Goal: Task Accomplishment & Management: Manage account settings

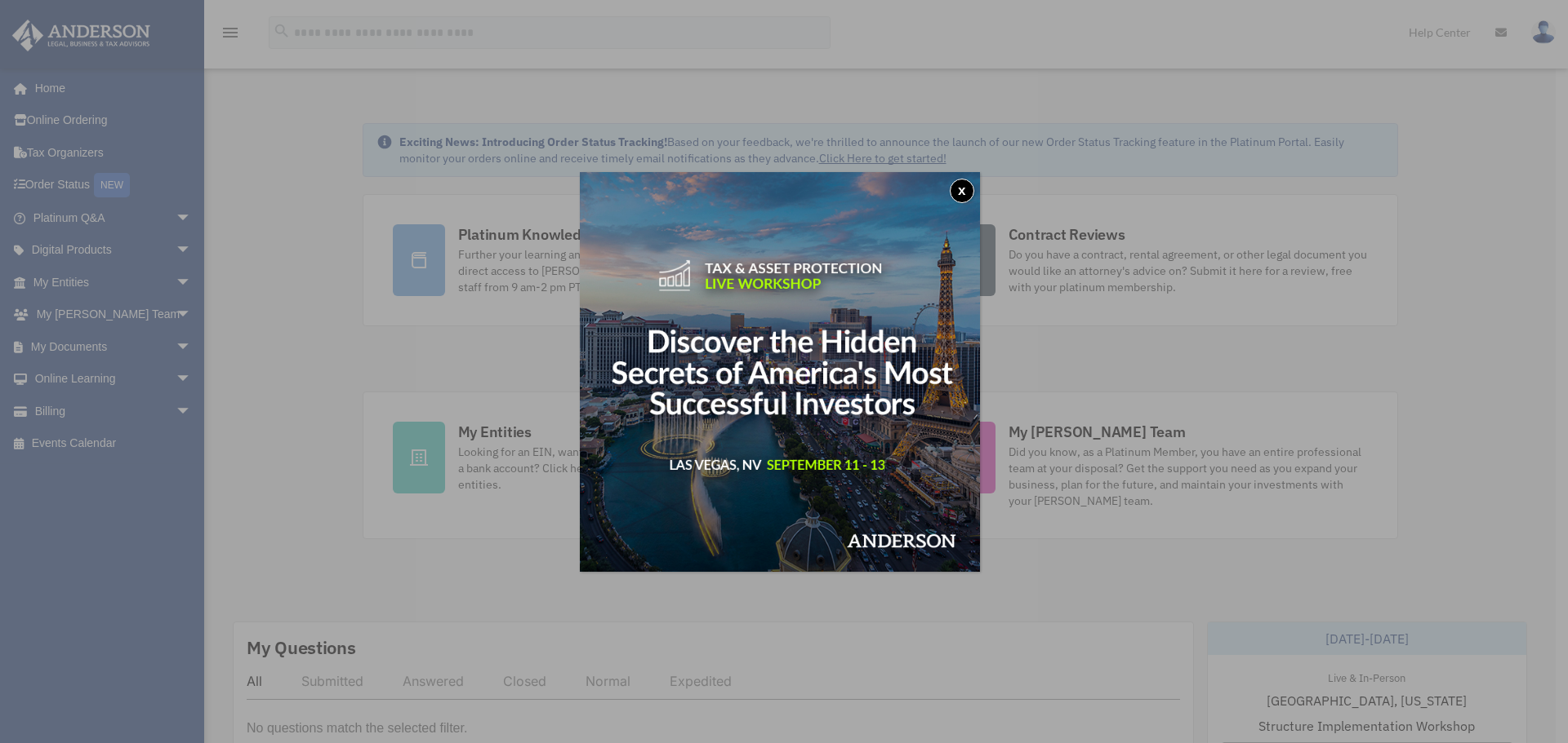
click at [966, 186] on button "x" at bounding box center [961, 190] width 24 height 24
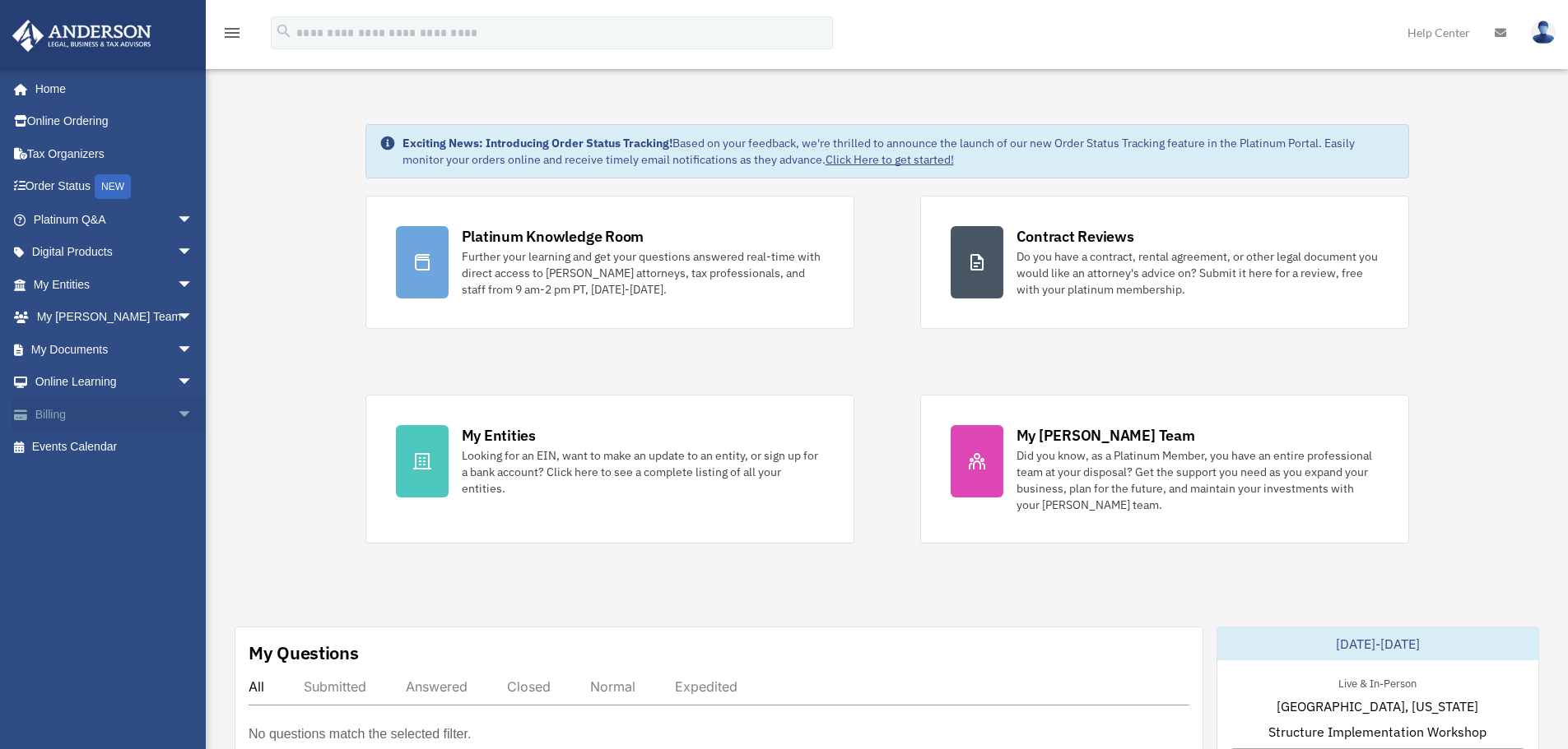
click at [69, 421] on link "Billing arrow_drop_down" at bounding box center [115, 415] width 207 height 33
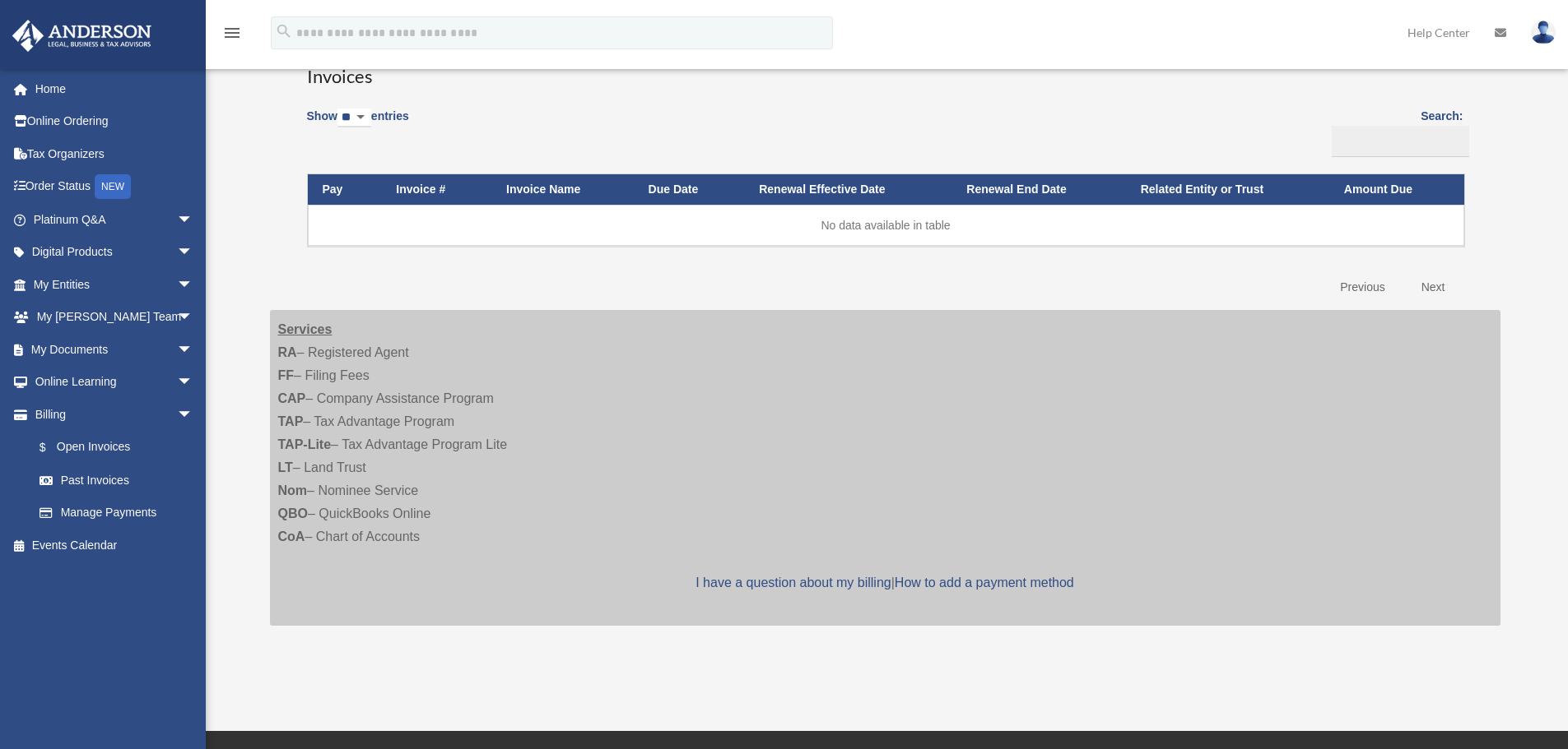
scroll to position [329, 0]
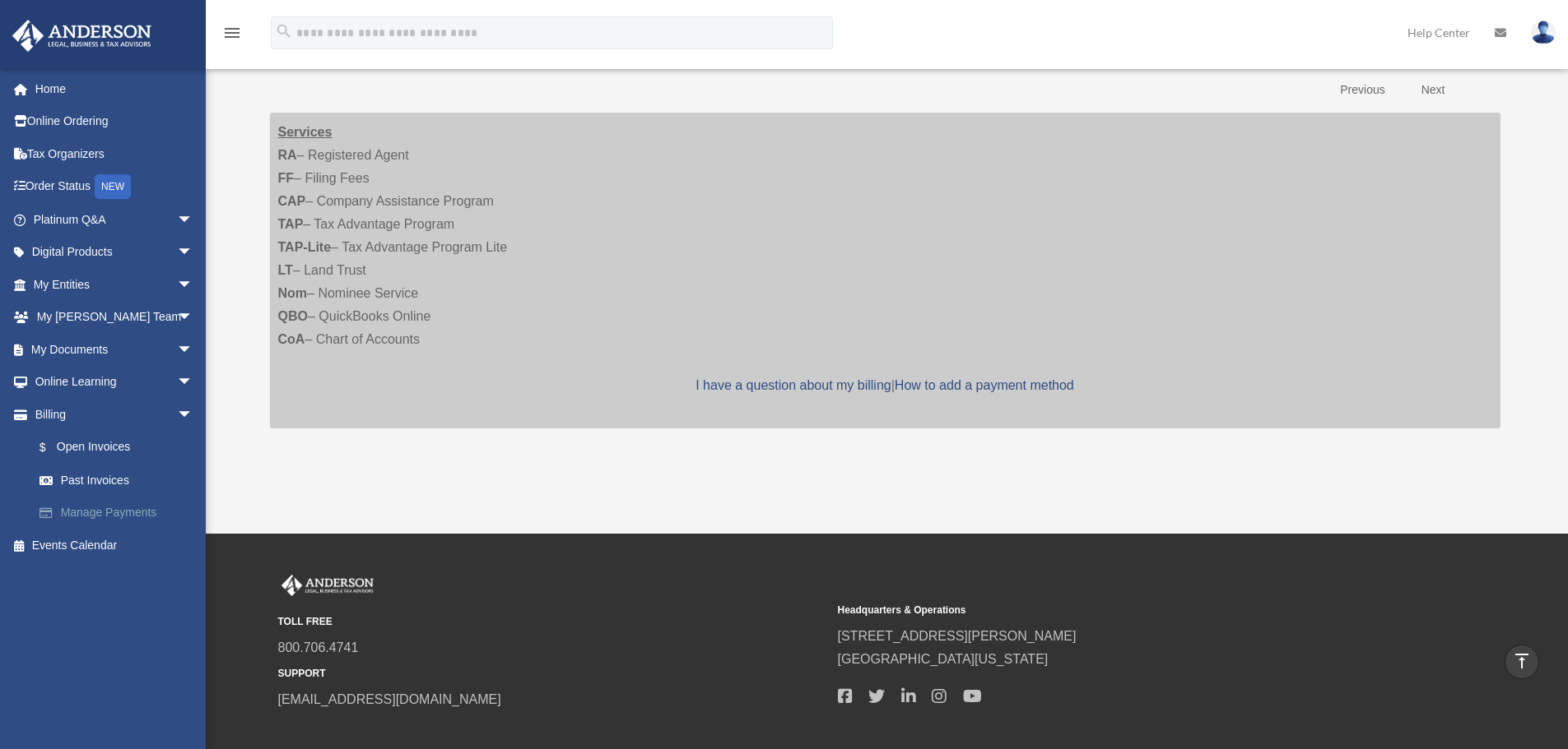
click at [99, 515] on link "Manage Payments" at bounding box center [121, 513] width 195 height 33
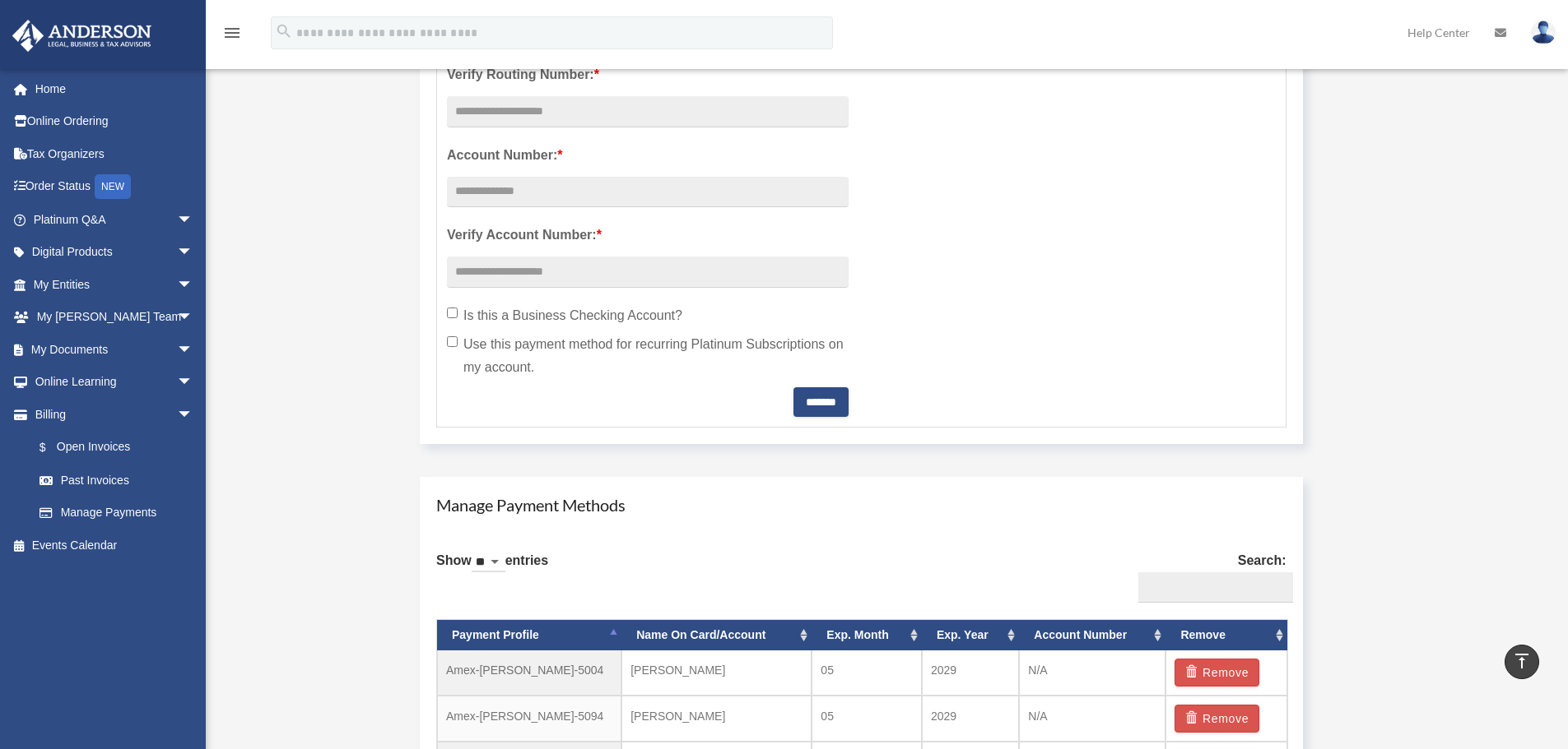
scroll to position [740, 0]
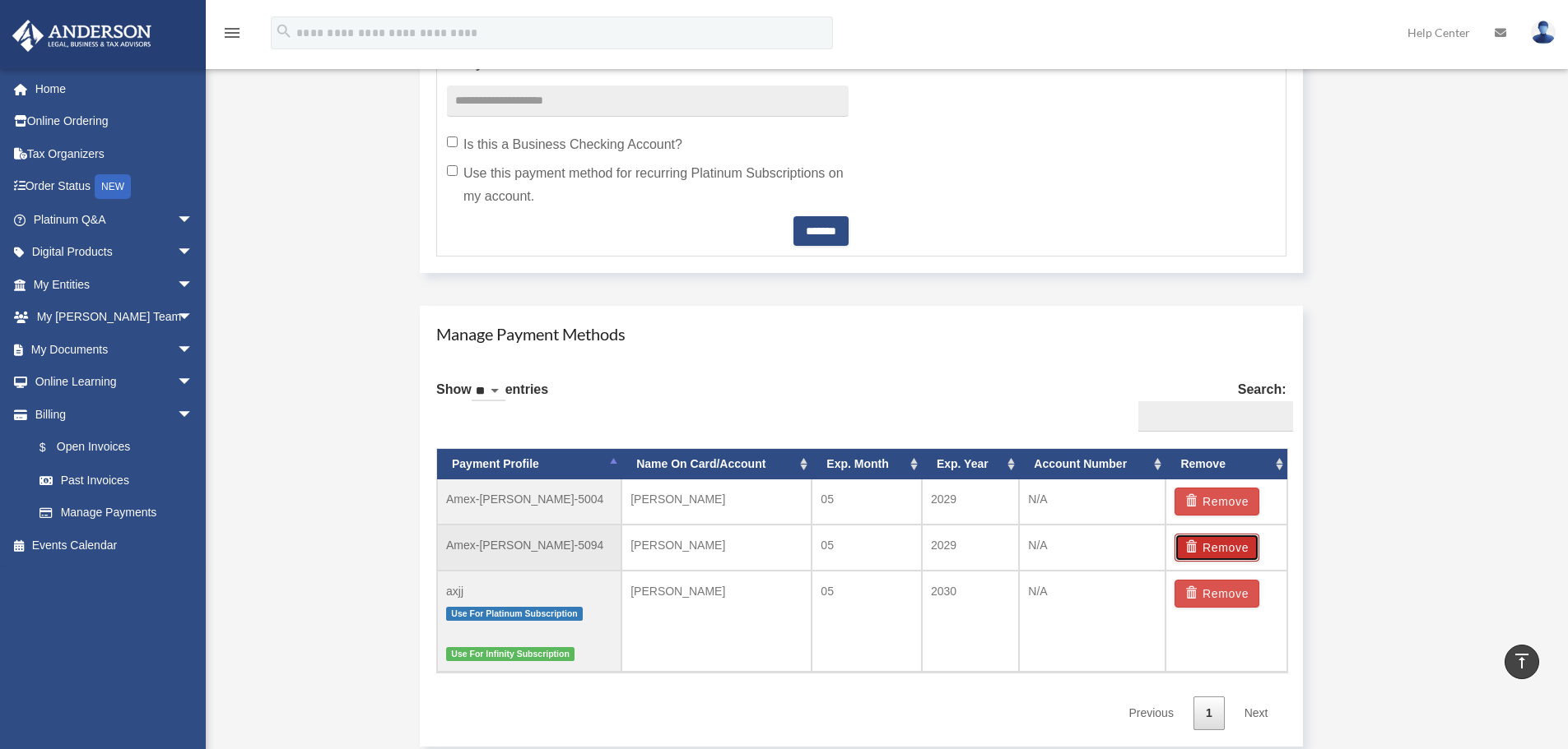
click at [1229, 546] on button "Remove" at bounding box center [1216, 547] width 85 height 28
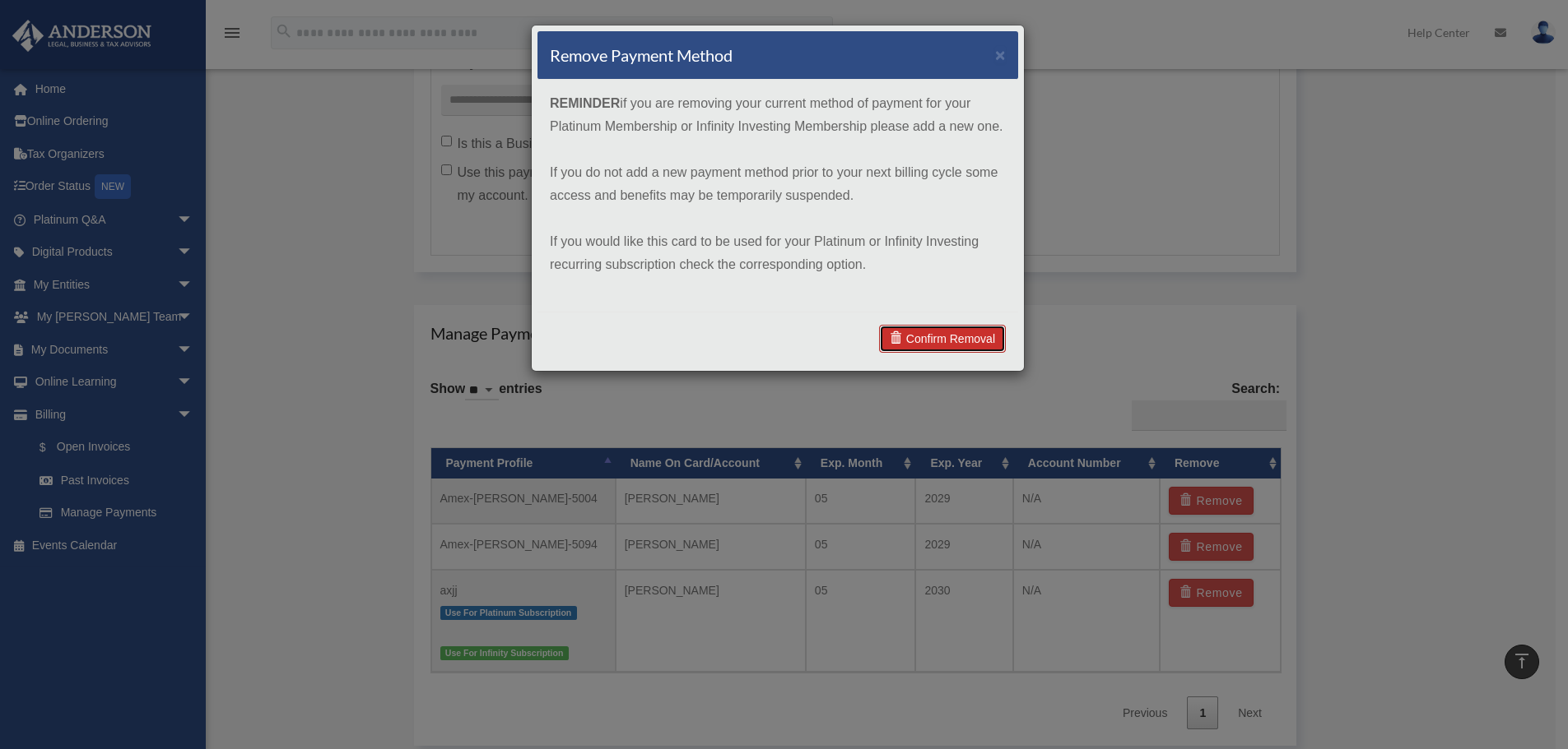
click at [964, 343] on link "Confirm Removal" at bounding box center [942, 338] width 126 height 28
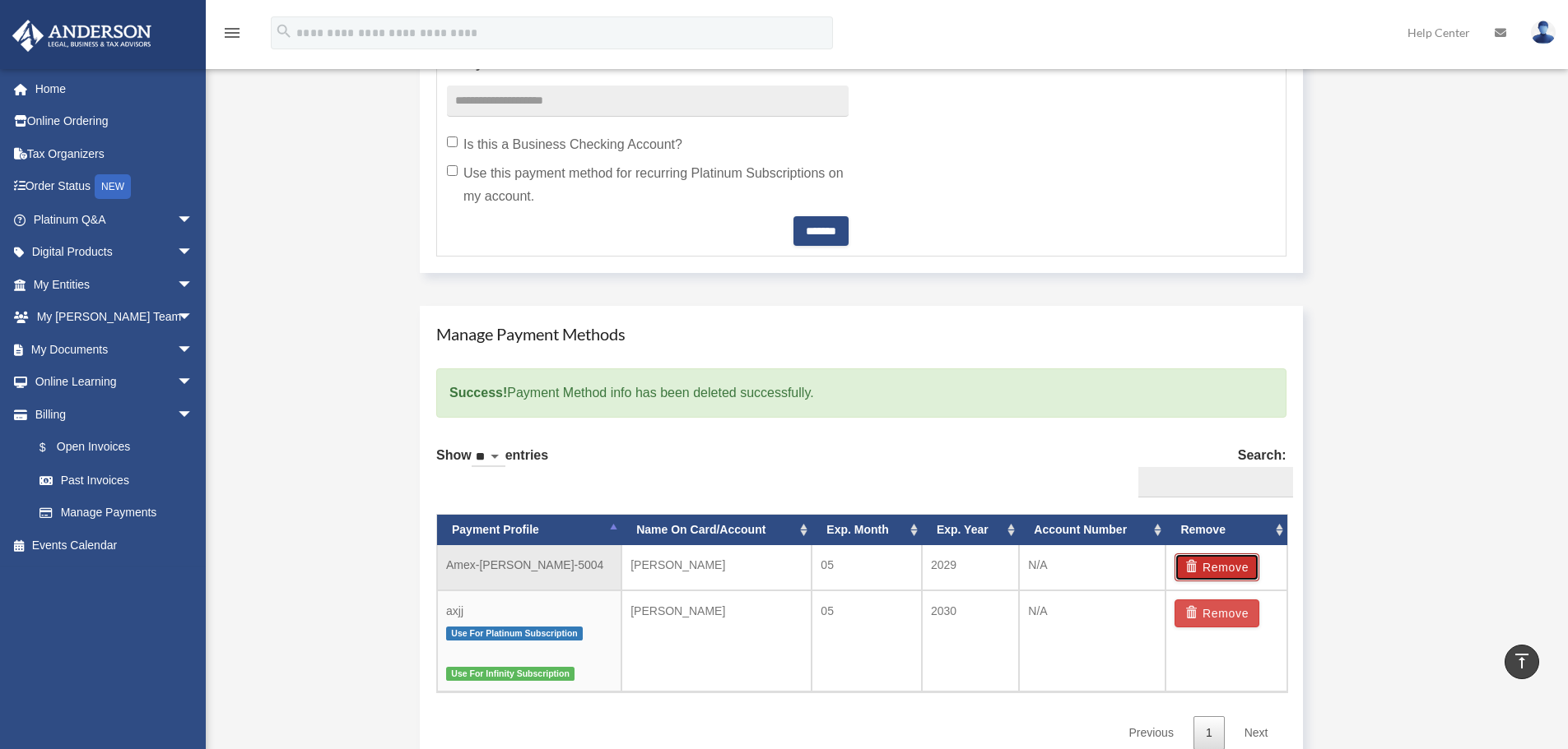
click at [1234, 569] on button "Remove" at bounding box center [1216, 567] width 85 height 28
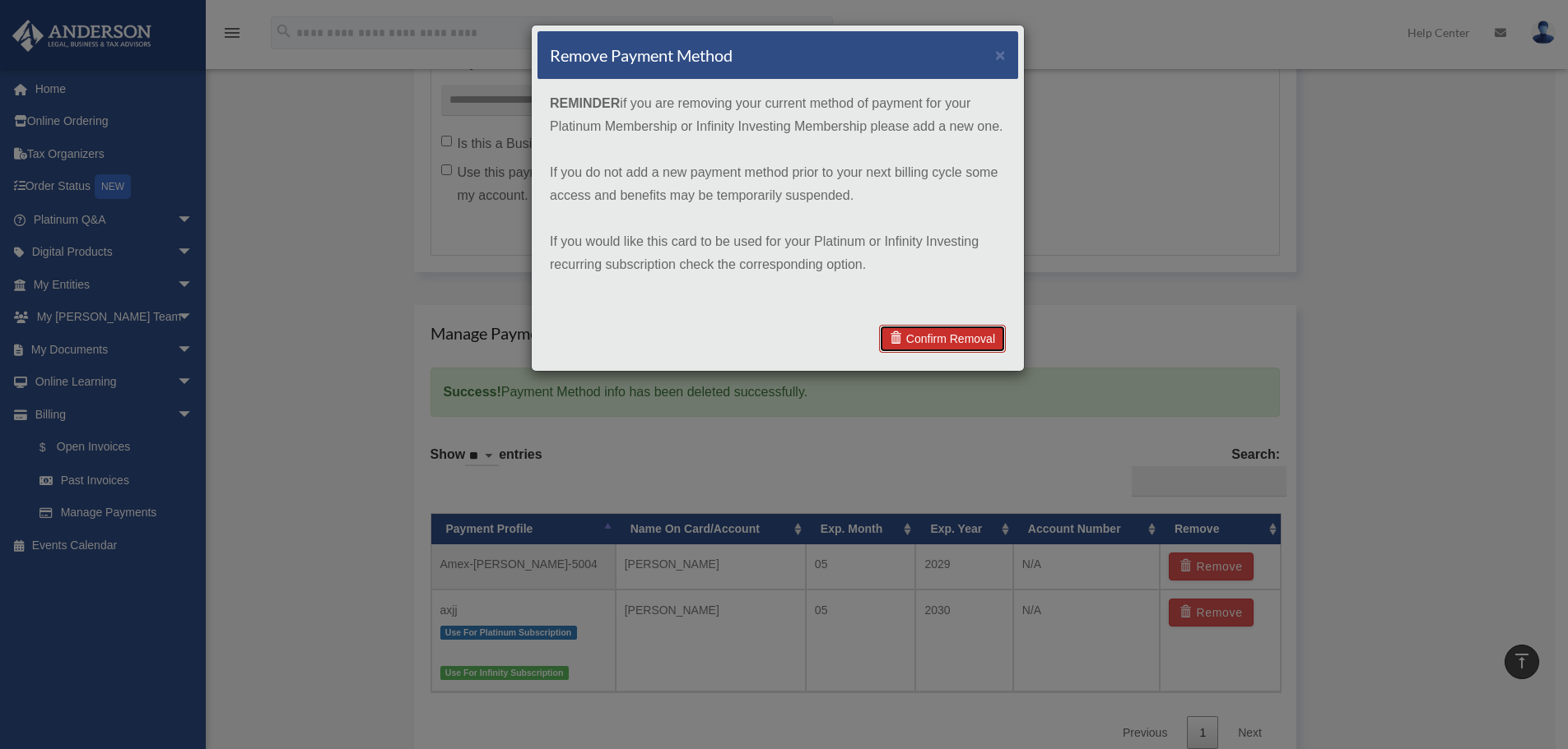
click at [967, 334] on link "Confirm Removal" at bounding box center [942, 338] width 126 height 28
